Goal: Task Accomplishment & Management: Use online tool/utility

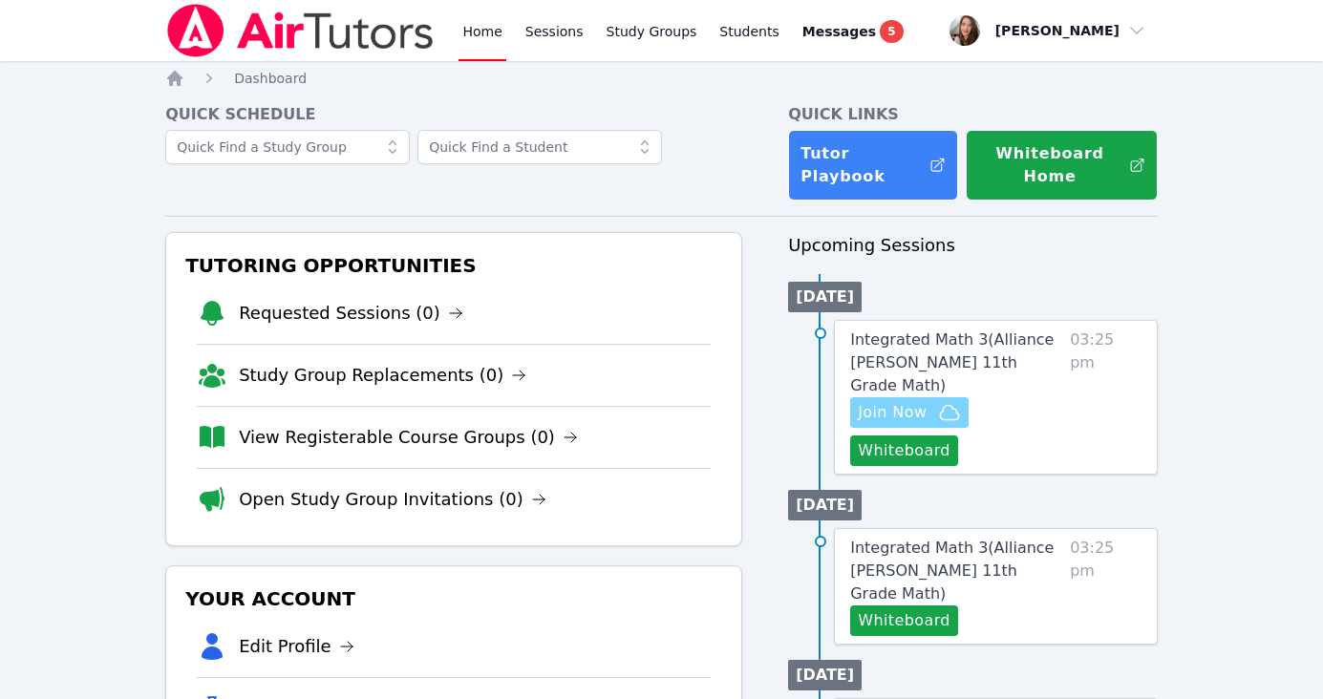
click at [910, 401] on span "Join Now" at bounding box center [892, 412] width 69 height 23
click at [913, 401] on span "Join Now" at bounding box center [892, 412] width 69 height 23
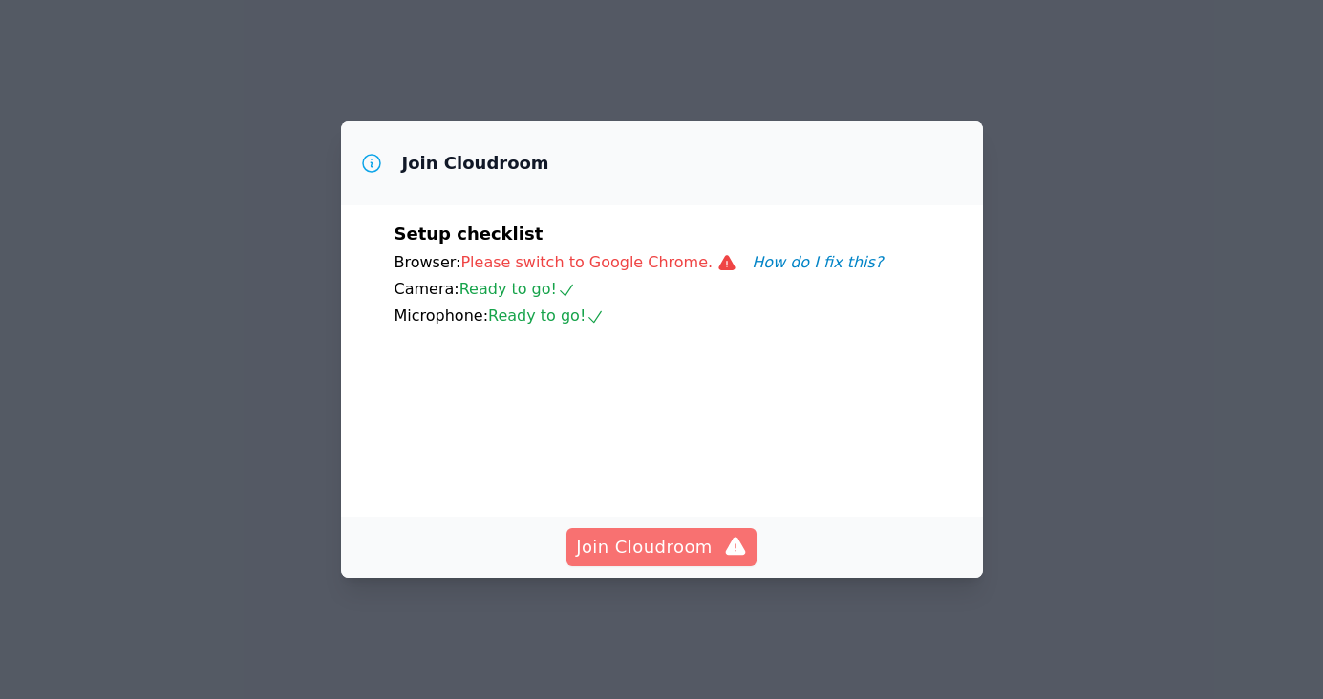
click at [671, 560] on span "Join Cloudroom" at bounding box center [661, 547] width 171 height 27
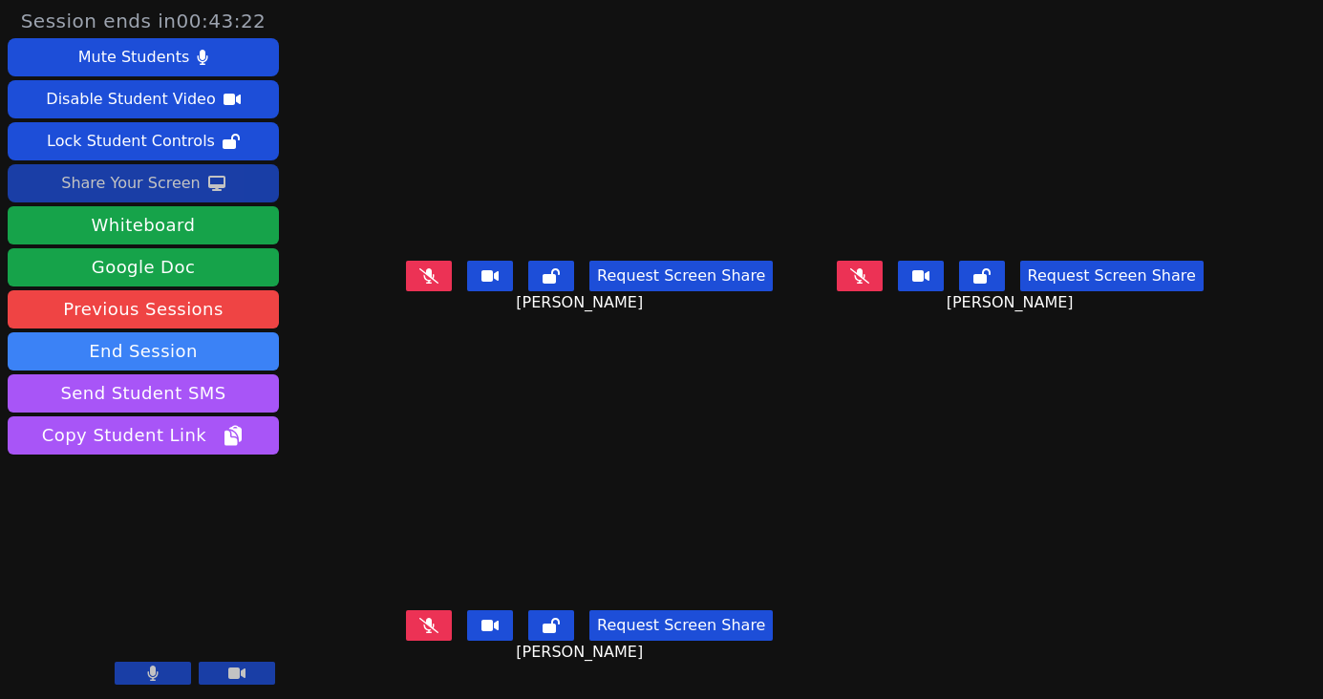
click at [190, 179] on div "Share Your Screen" at bounding box center [130, 183] width 139 height 31
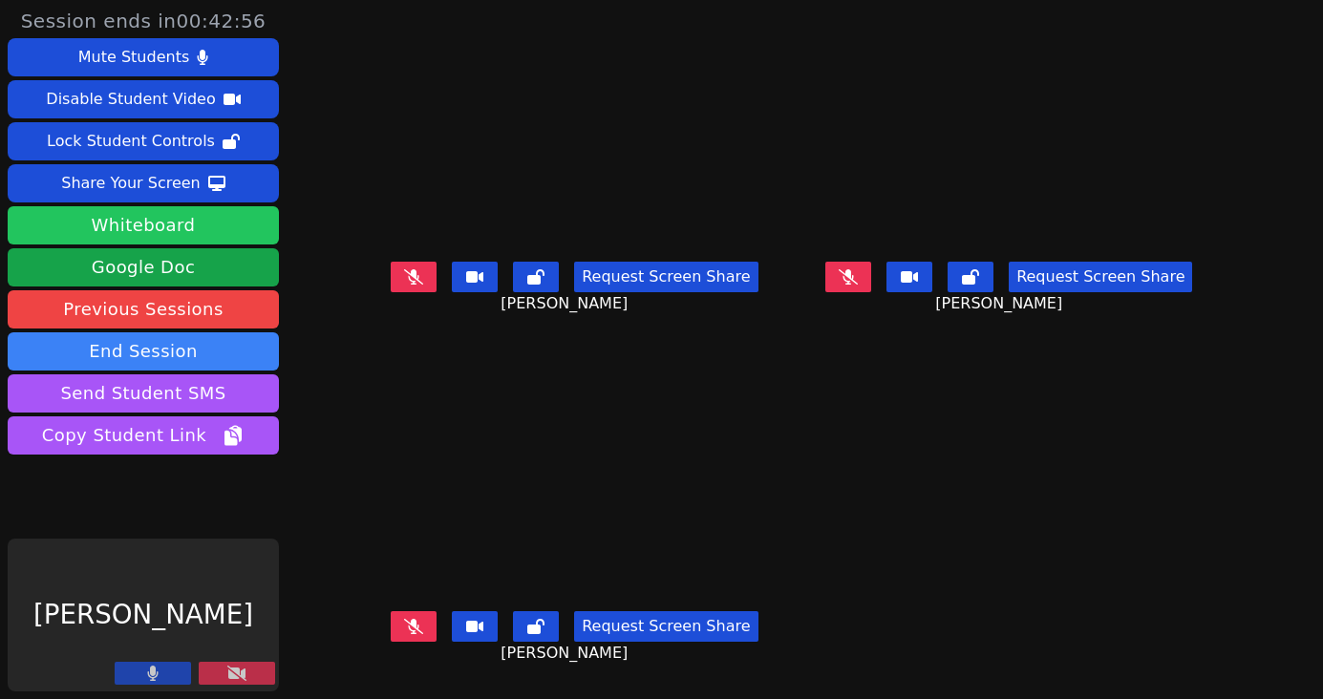
click at [199, 220] on button "Whiteboard" at bounding box center [143, 225] width 271 height 38
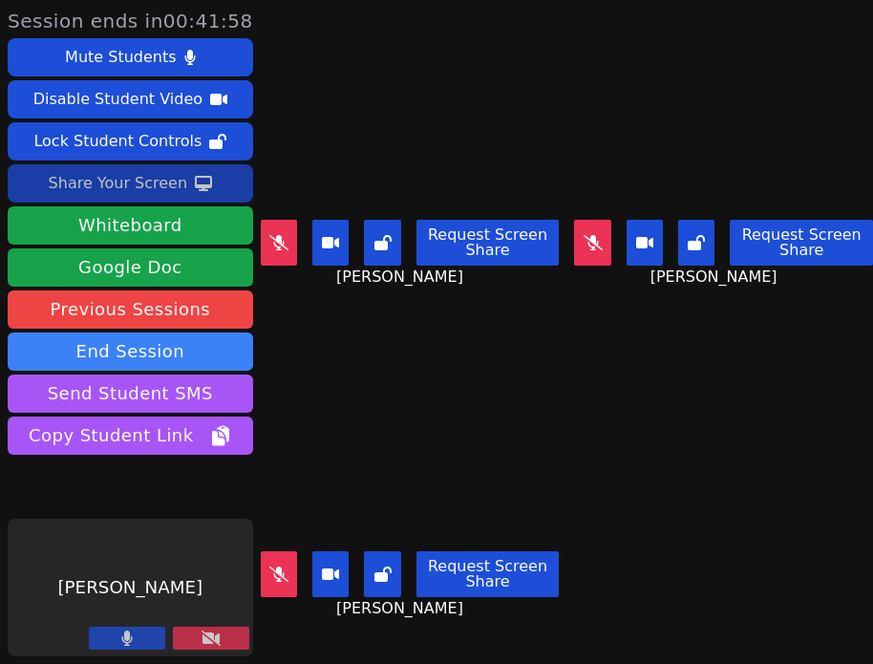
click at [195, 182] on icon at bounding box center [203, 183] width 17 height 15
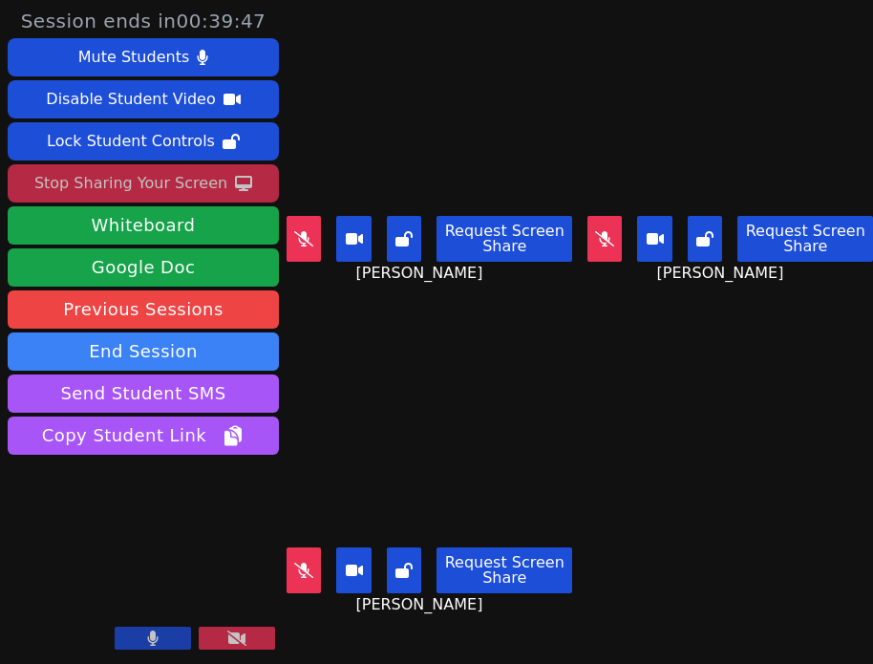
click at [218, 181] on div "Stop Sharing Your Screen" at bounding box center [130, 183] width 193 height 31
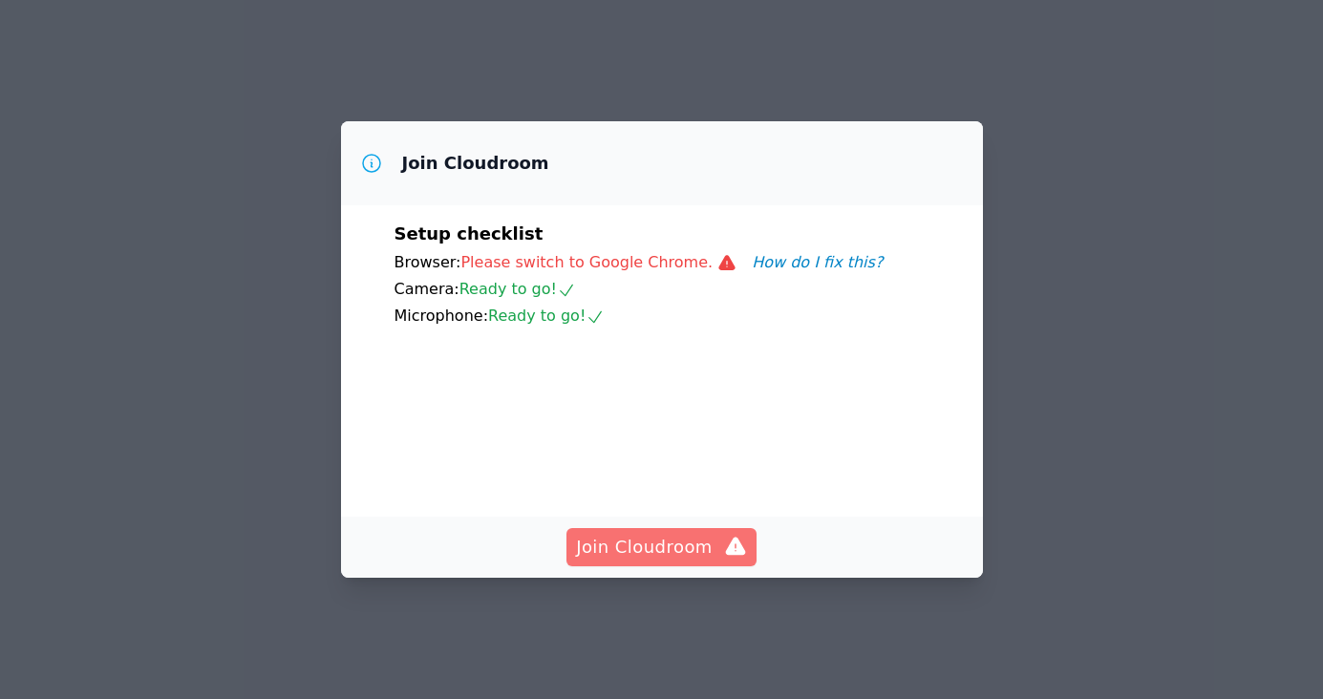
click at [647, 561] on span "Join Cloudroom" at bounding box center [661, 547] width 171 height 27
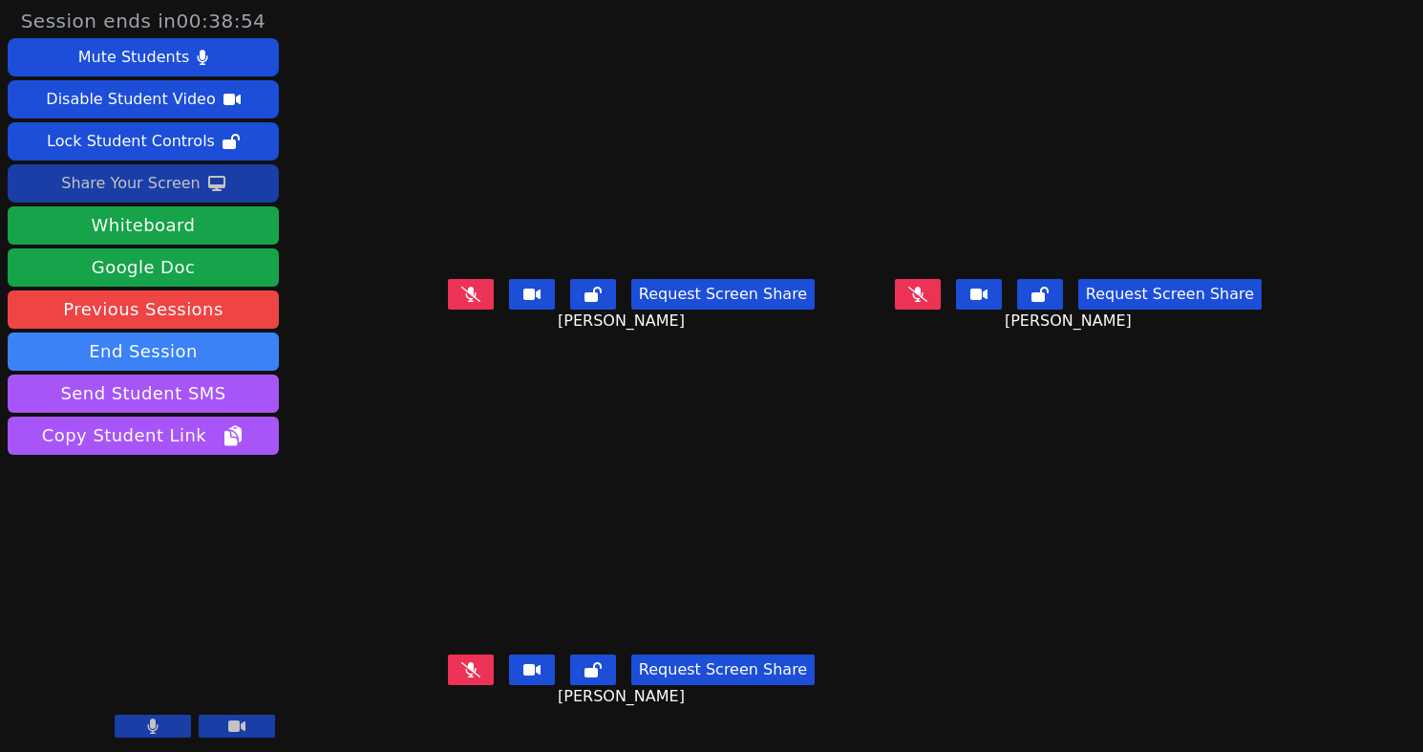
click at [187, 189] on div "Share Your Screen" at bounding box center [130, 183] width 139 height 31
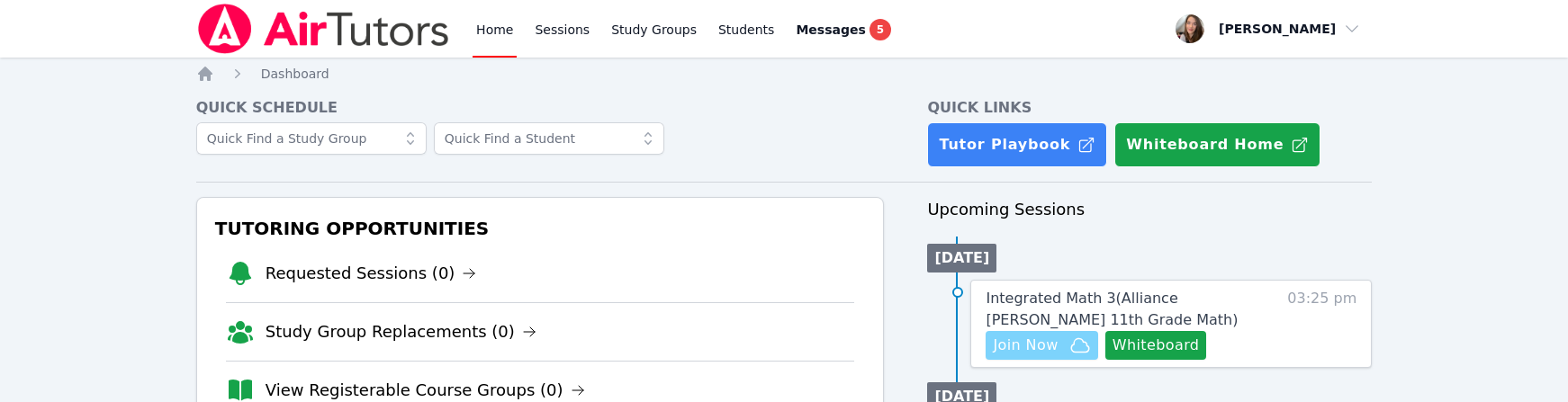
click at [1041, 349] on span "Join Now" at bounding box center [1025, 345] width 65 height 22
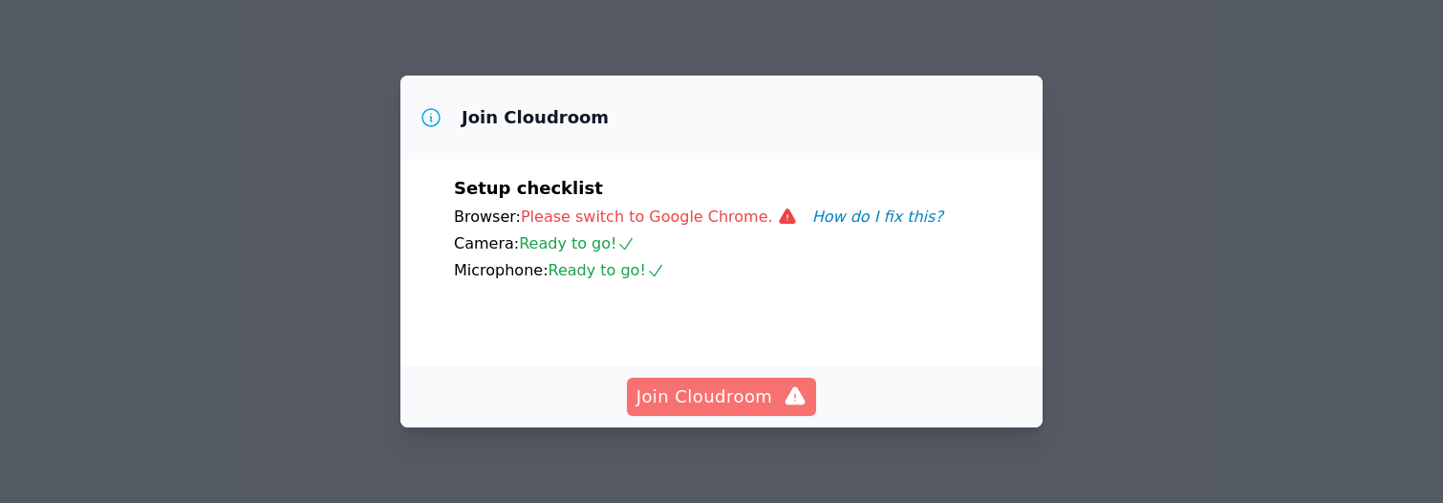
click at [733, 399] on span "Join Cloudroom" at bounding box center [721, 396] width 171 height 27
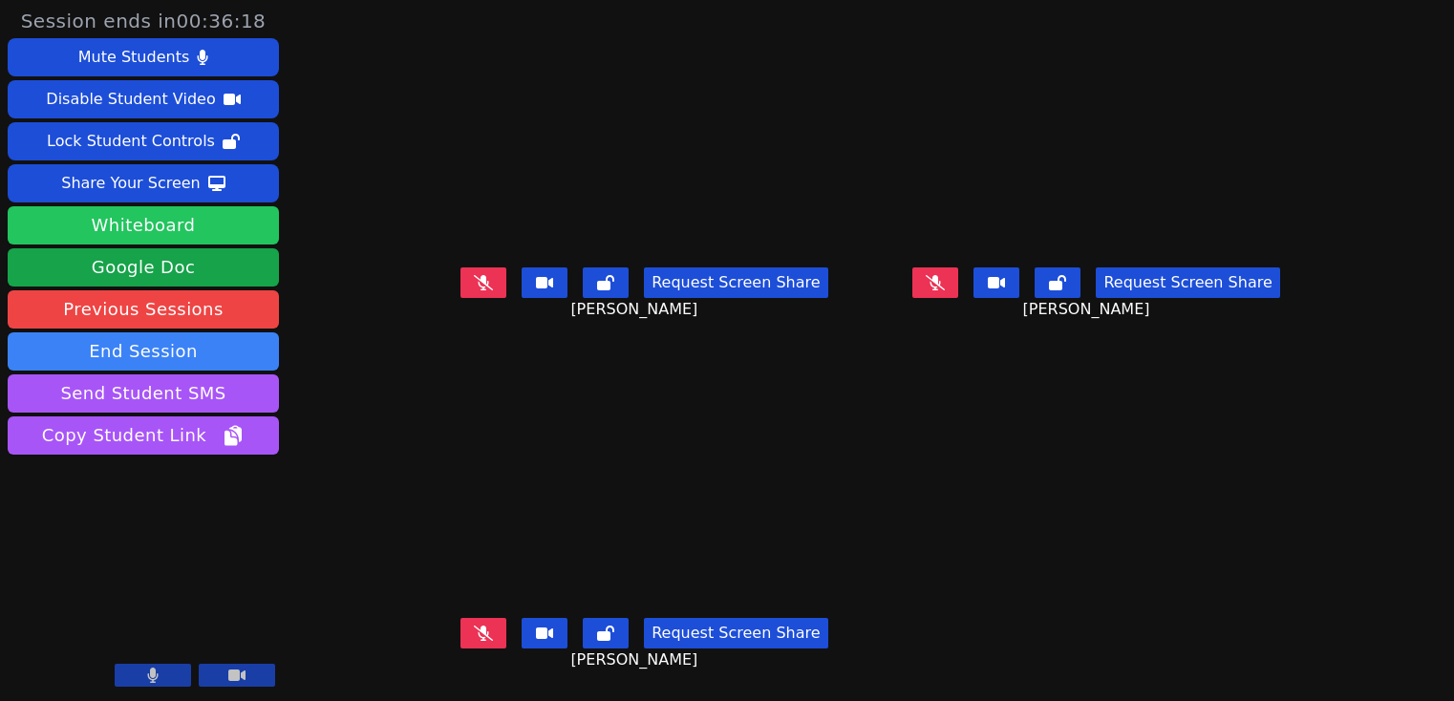
click at [169, 222] on button "Whiteboard" at bounding box center [143, 225] width 271 height 38
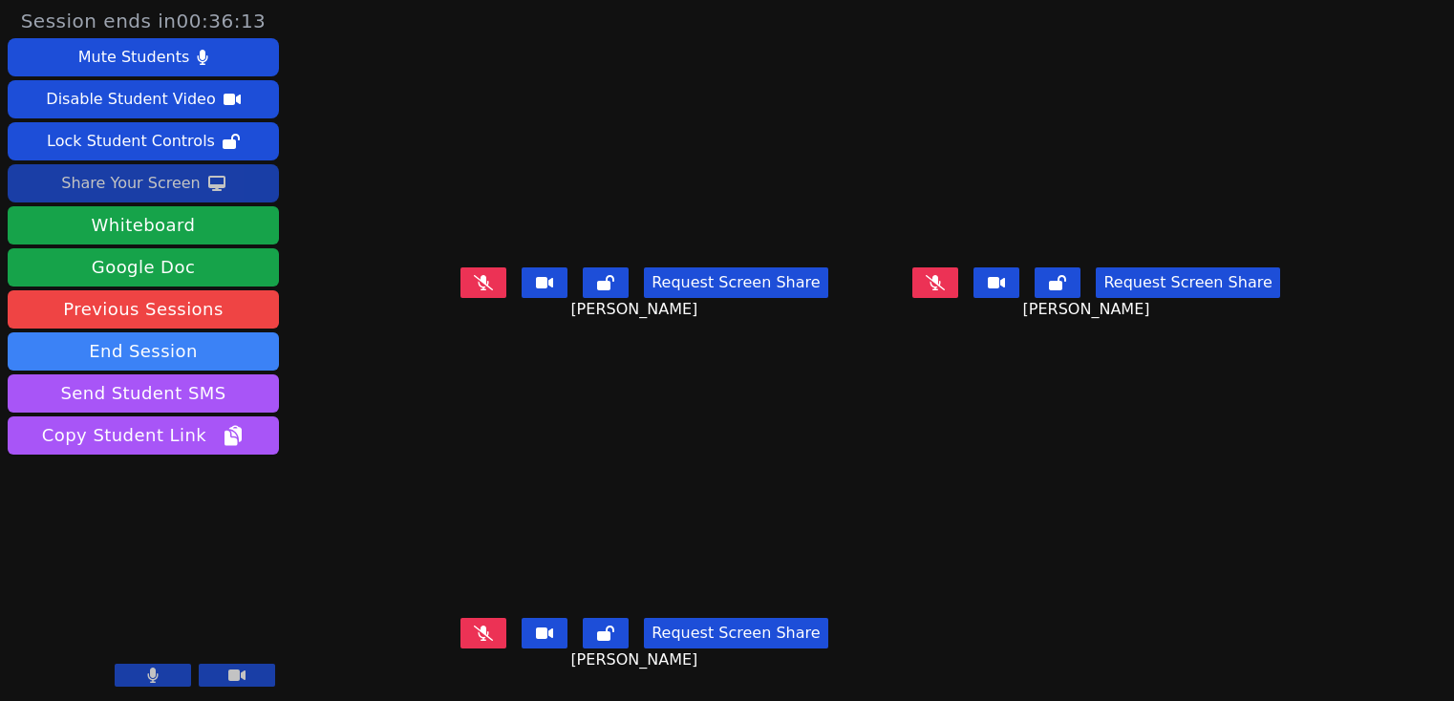
click at [218, 176] on icon at bounding box center [216, 183] width 17 height 15
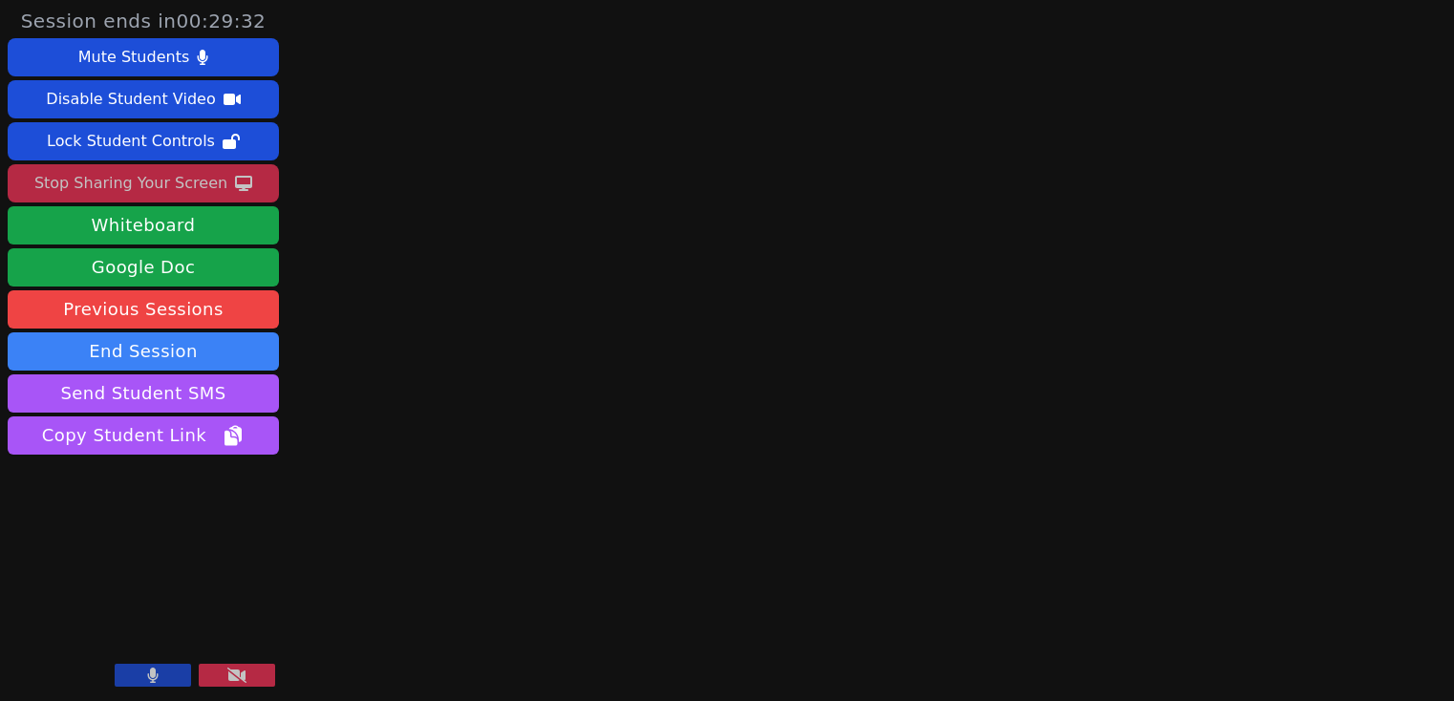
click at [195, 188] on div "Stop Sharing Your Screen" at bounding box center [130, 183] width 193 height 31
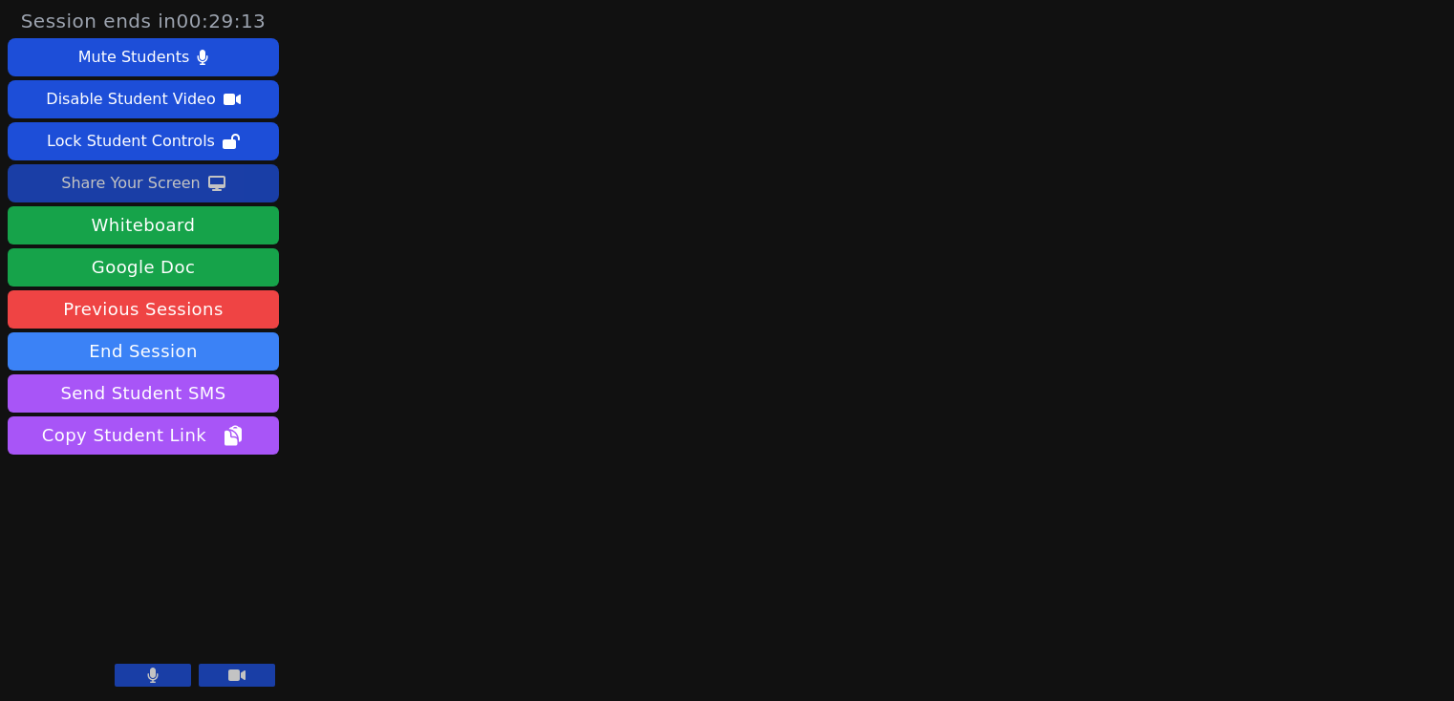
click at [154, 426] on icon at bounding box center [152, 675] width 11 height 15
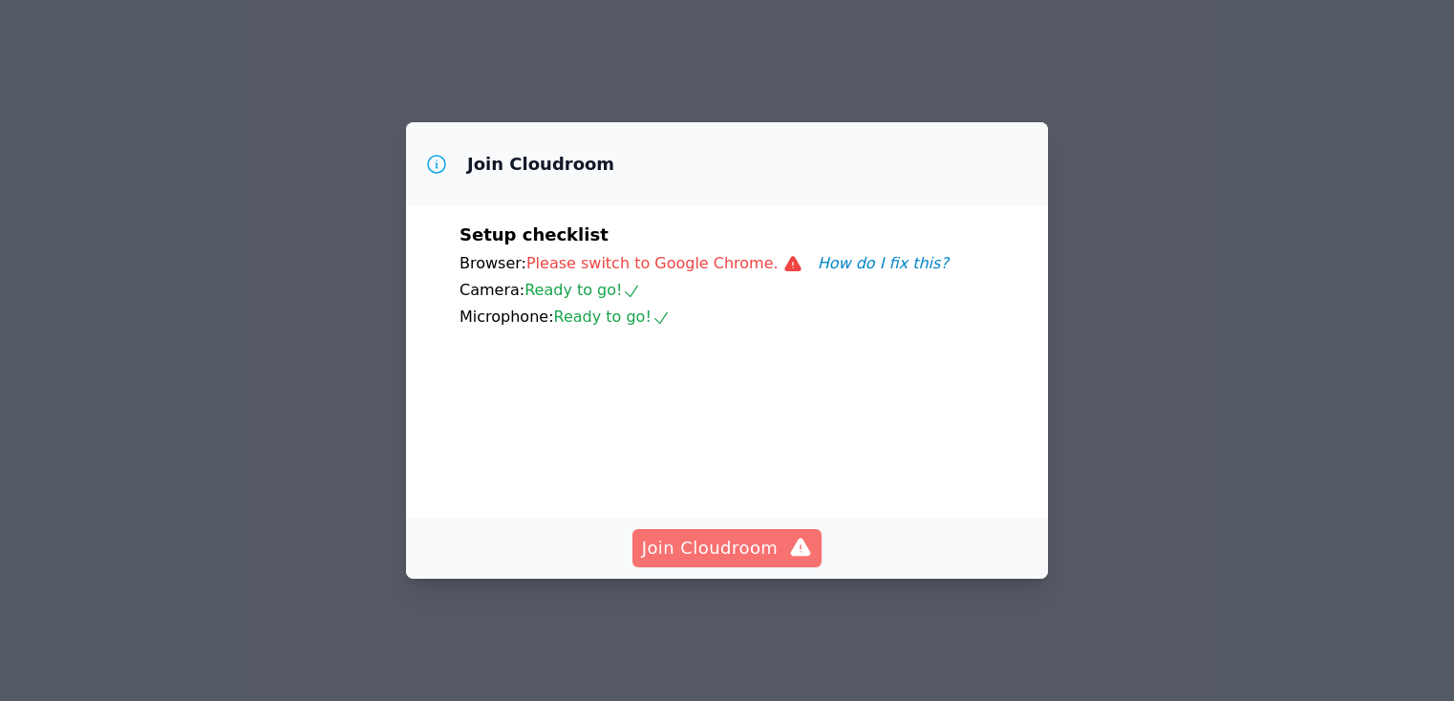
click at [728, 562] on span "Join Cloudroom" at bounding box center [727, 548] width 171 height 27
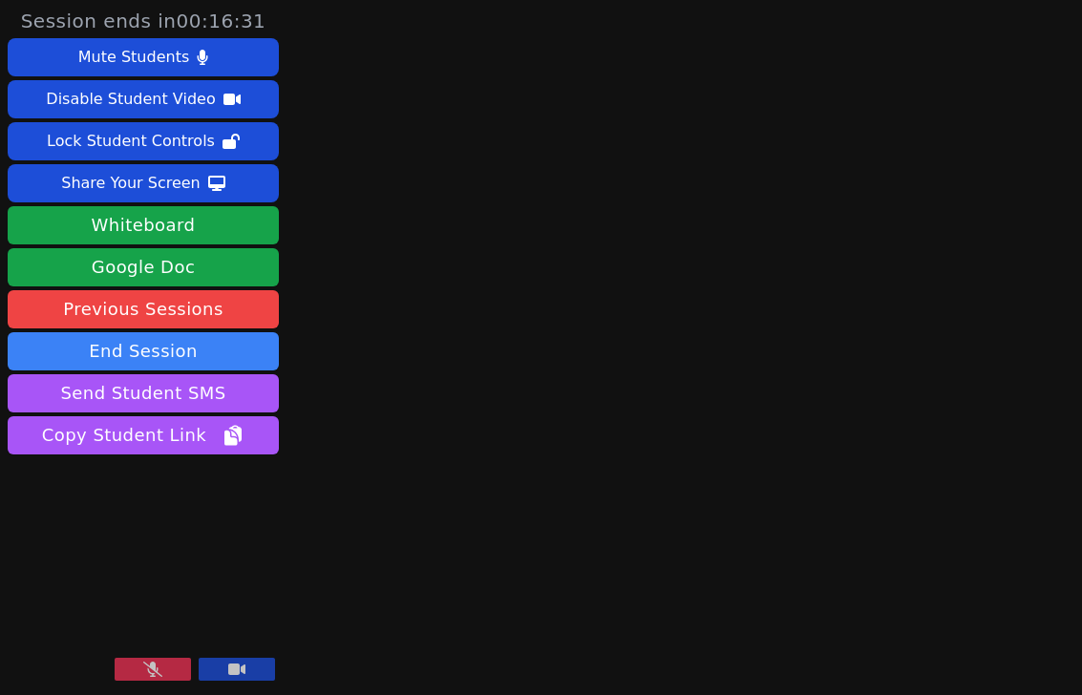
click at [442, 29] on div "Session ends in 00:16:31 Mute Students Disable Student Video Lock Student Contr…" at bounding box center [541, 347] width 1082 height 695
click at [442, 29] on div "Session ends in 00:16:24 Mute Students Disable Student Video Lock Student Contr…" at bounding box center [541, 347] width 1082 height 695
click at [225, 676] on button at bounding box center [237, 669] width 76 height 23
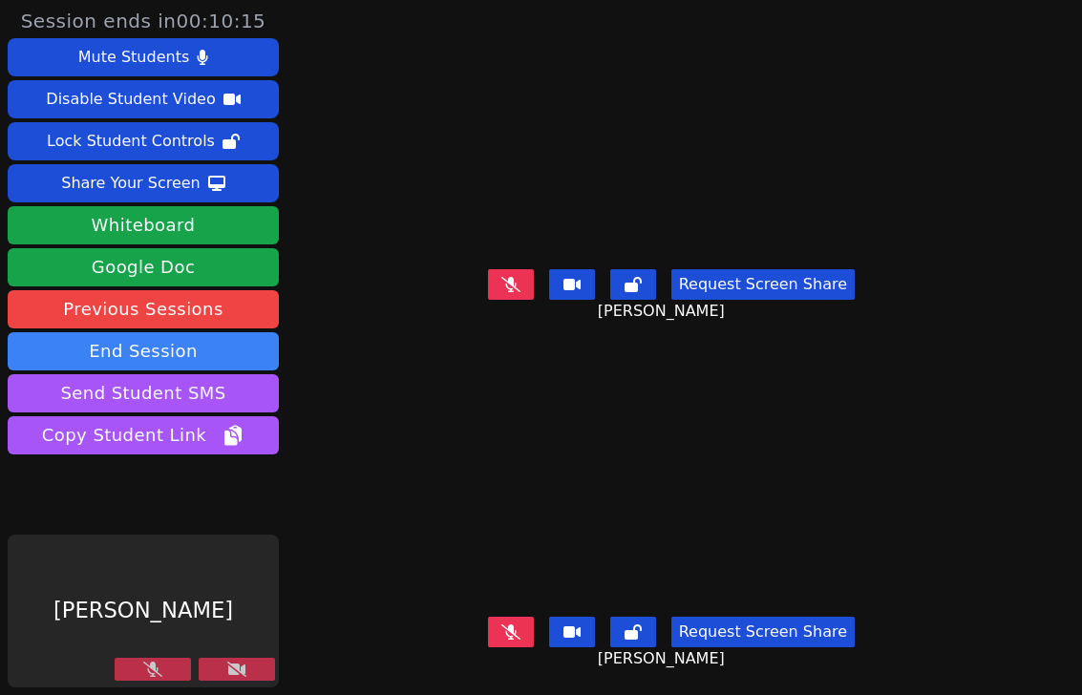
click at [230, 666] on icon at bounding box center [236, 669] width 19 height 15
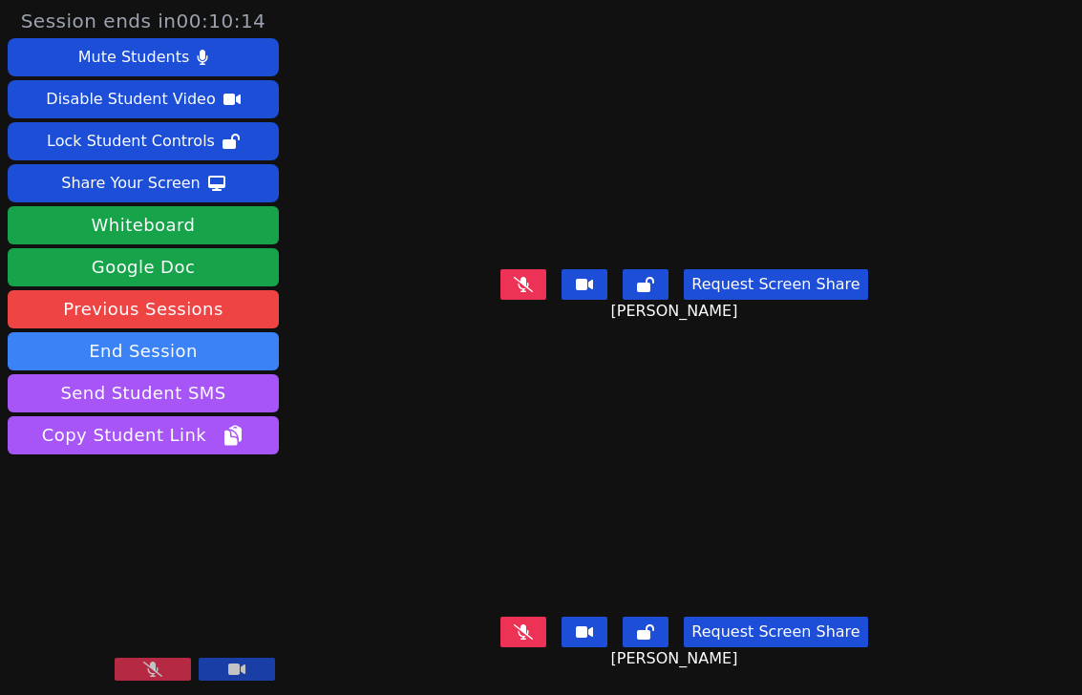
click at [167, 672] on button at bounding box center [153, 669] width 76 height 23
